Goal: Complete application form

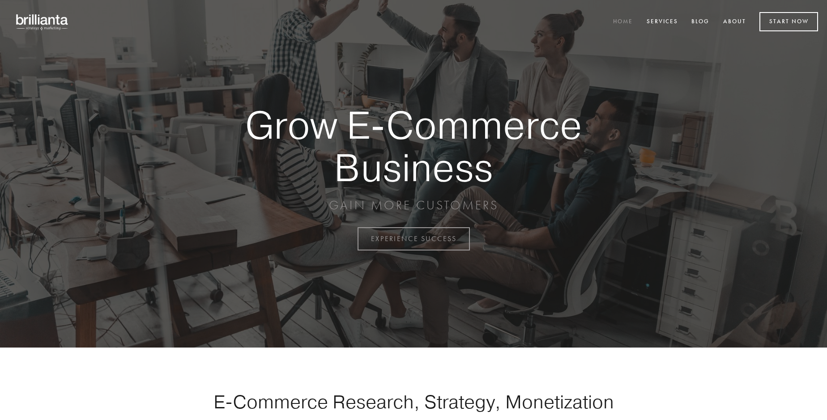
scroll to position [2346, 0]
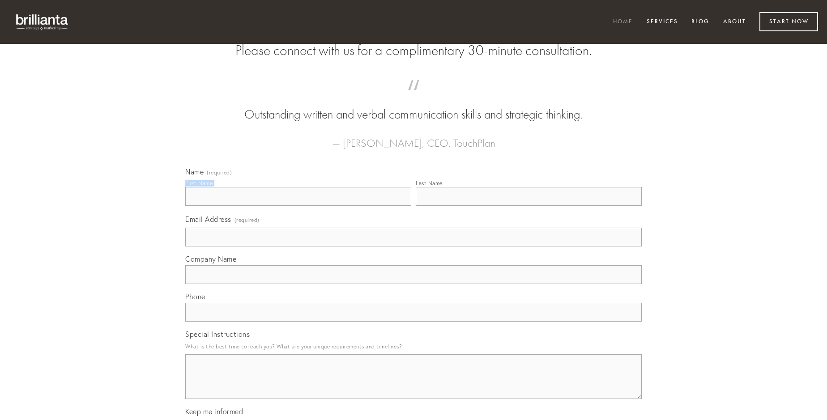
type input "[PERSON_NAME]"
click at [529, 206] on input "Last Name" at bounding box center [529, 196] width 226 height 19
type input "[PERSON_NAME]"
click at [414, 247] on input "Email Address (required)" at bounding box center [413, 237] width 457 height 19
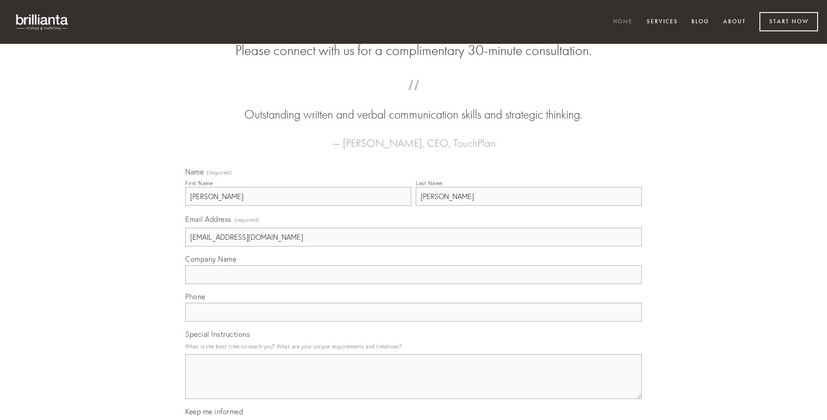
type input "[EMAIL_ADDRESS][DOMAIN_NAME]"
click at [414, 284] on input "Company Name" at bounding box center [413, 274] width 457 height 19
type input "repellendus"
click at [414, 322] on input "text" at bounding box center [413, 312] width 457 height 19
click at [414, 385] on textarea "Special Instructions" at bounding box center [413, 377] width 457 height 45
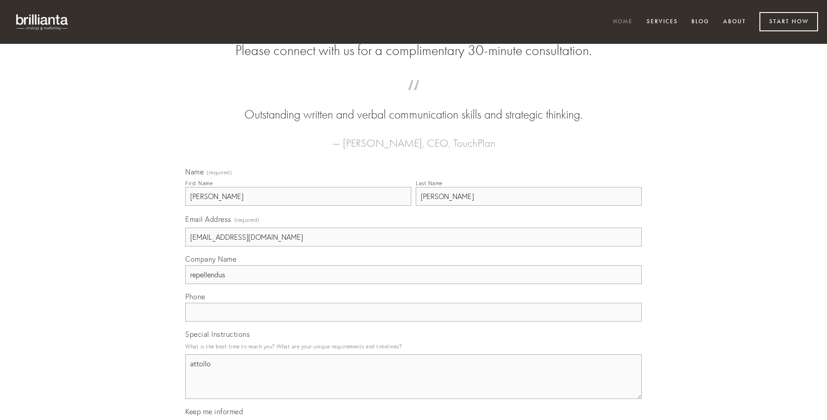
type textarea "attollo"
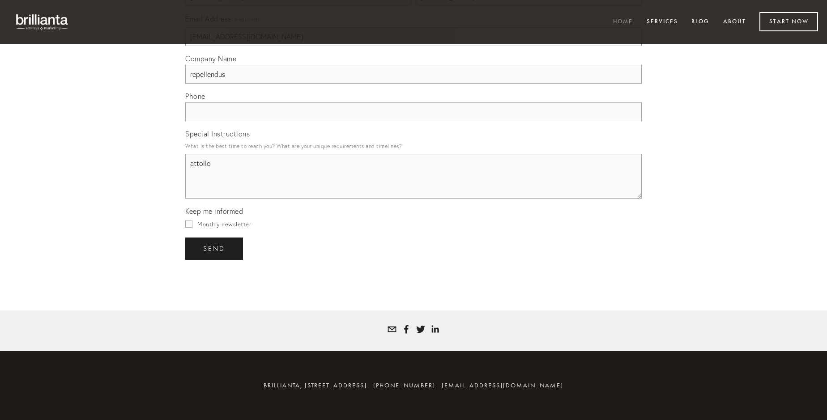
click at [215, 248] on span "send" at bounding box center [214, 249] width 22 height 8
